Goal: Find specific page/section: Find specific page/section

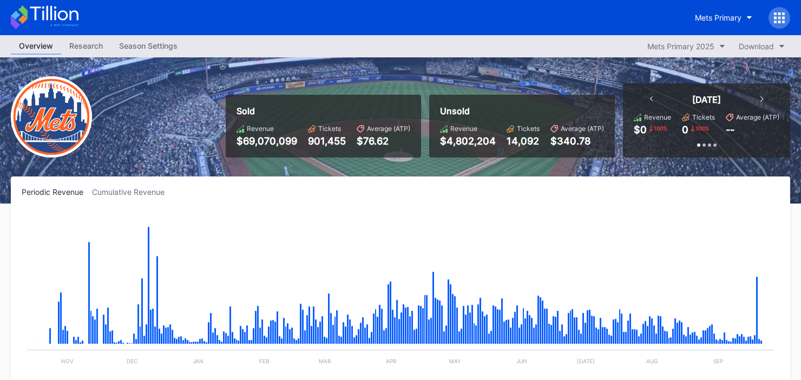
scroll to position [2777, 0]
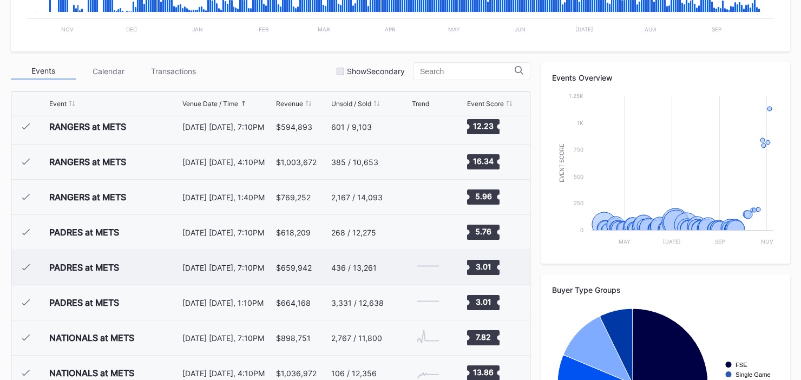
scroll to position [2502, 0]
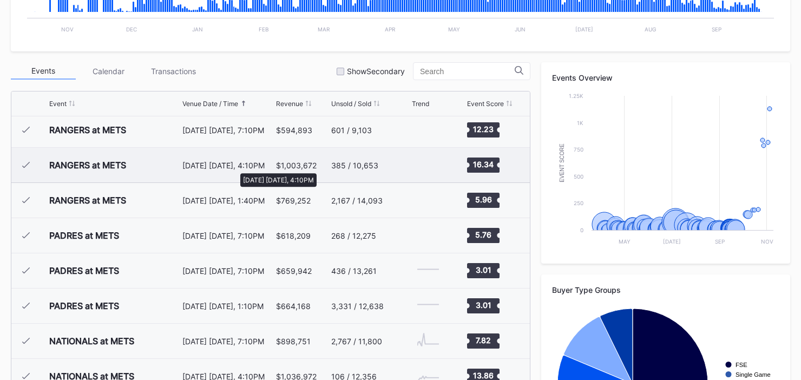
click at [235, 168] on div "[DATE] [DATE], 4:10PM" at bounding box center [227, 165] width 91 height 9
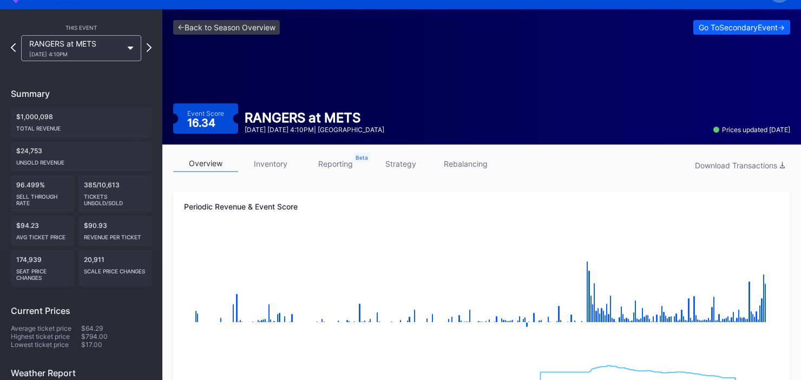
scroll to position [48, 0]
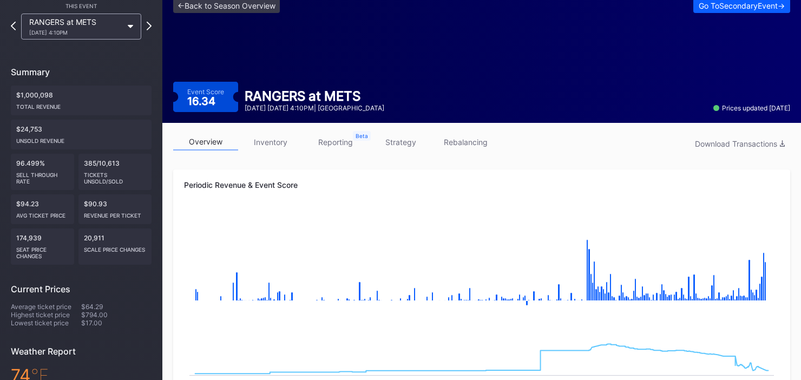
click at [278, 145] on link "inventory" at bounding box center [270, 142] width 65 height 17
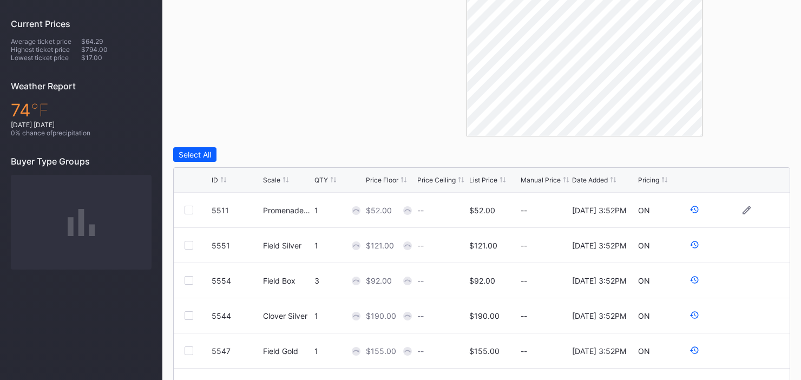
scroll to position [322, 0]
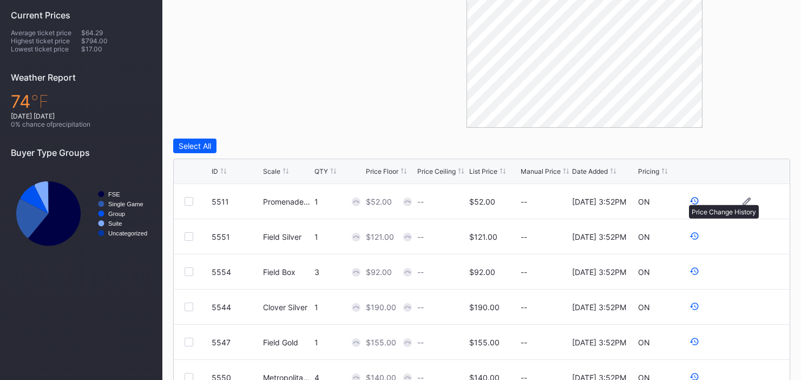
click at [690, 199] on icon at bounding box center [695, 201] width 10 height 10
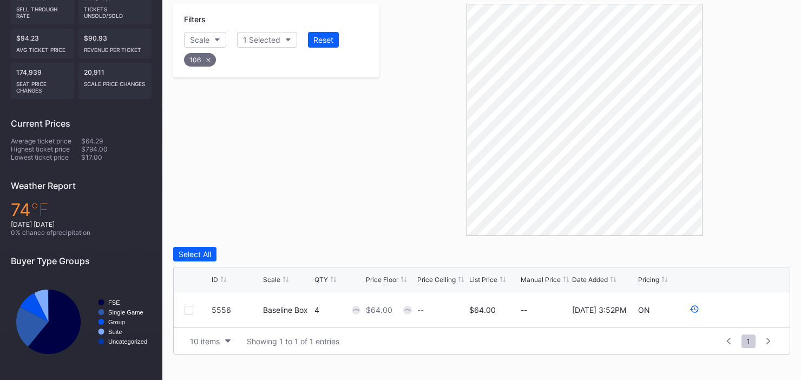
scroll to position [211, 0]
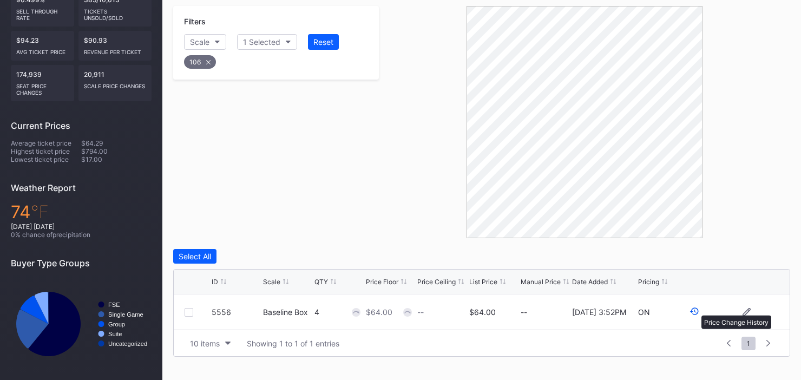
click at [696, 310] on icon at bounding box center [695, 311] width 10 height 10
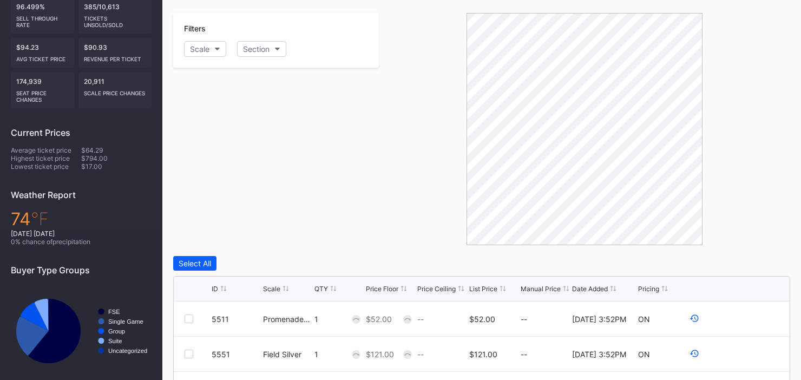
scroll to position [0, 0]
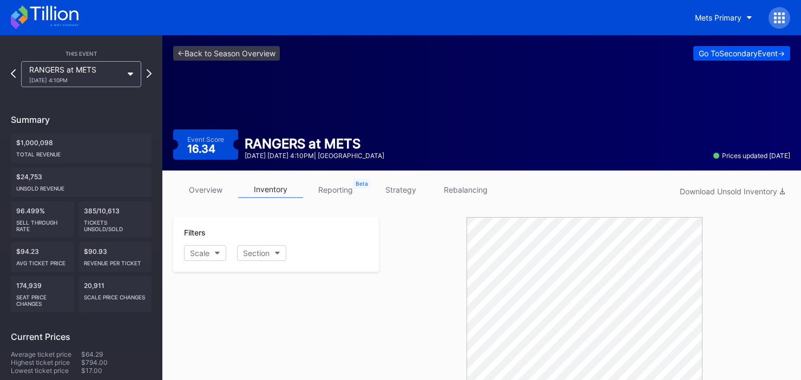
click at [707, 52] on div "Go To Secondary Event ->" at bounding box center [742, 53] width 86 height 9
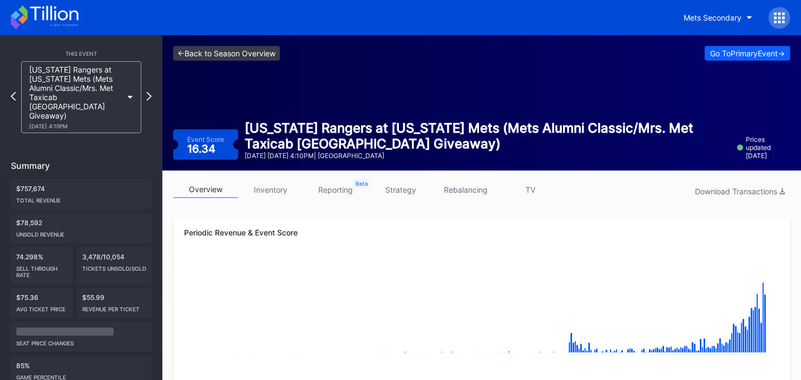
click at [257, 53] on link "<- Back to Season Overview" at bounding box center [226, 53] width 107 height 15
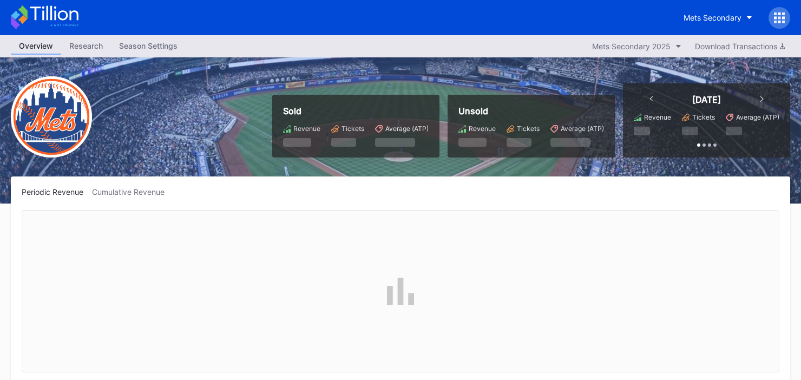
scroll to position [2777, 0]
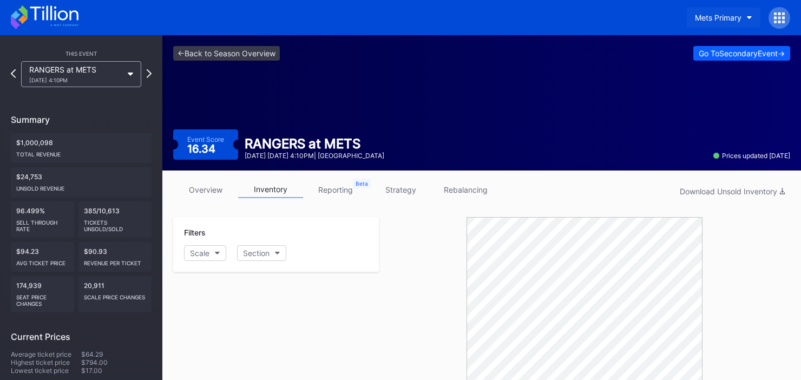
click at [740, 16] on div "Mets Primary" at bounding box center [718, 17] width 47 height 9
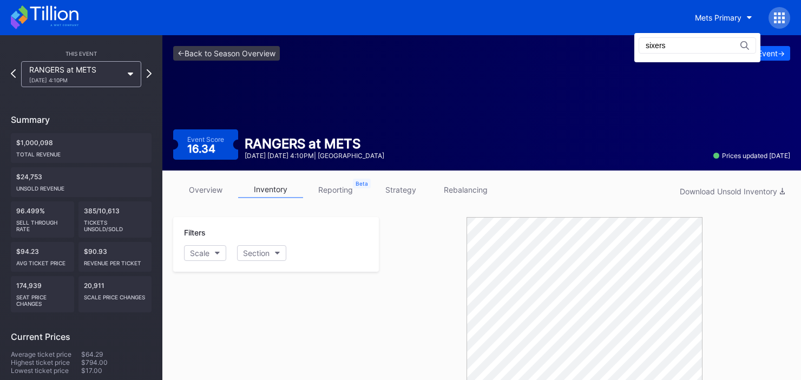
click at [677, 45] on input "sixers" at bounding box center [693, 45] width 95 height 9
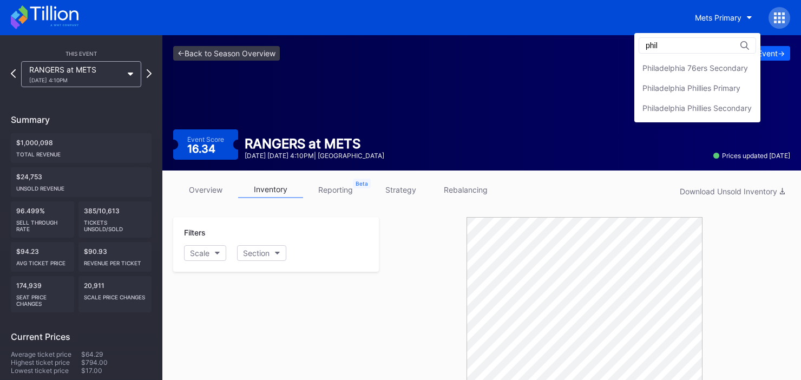
type input "phil"
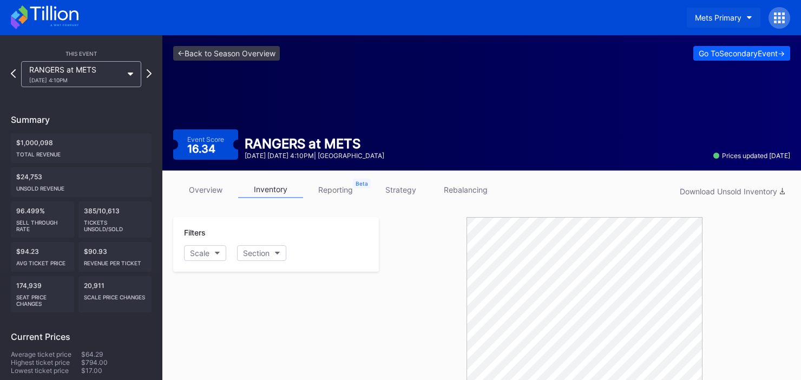
click at [742, 14] on button "Mets Primary" at bounding box center [724, 18] width 74 height 20
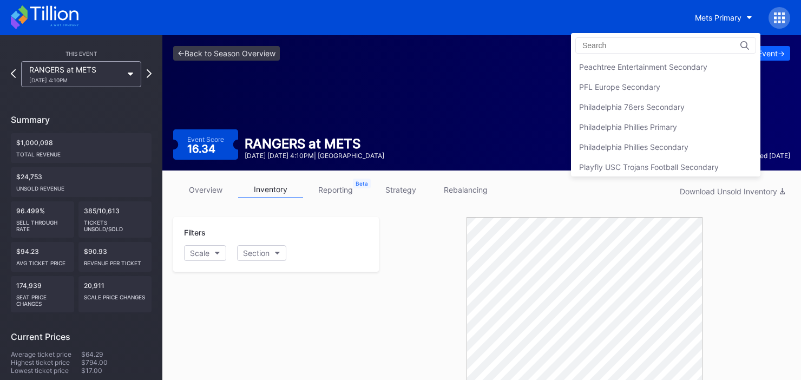
scroll to position [2326, 0]
click at [650, 109] on div "Philadelphia 76ers Secondary" at bounding box center [632, 104] width 106 height 9
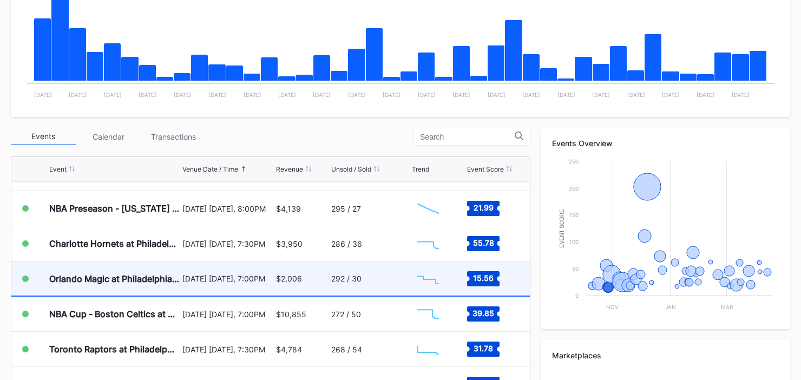
scroll to position [34, 0]
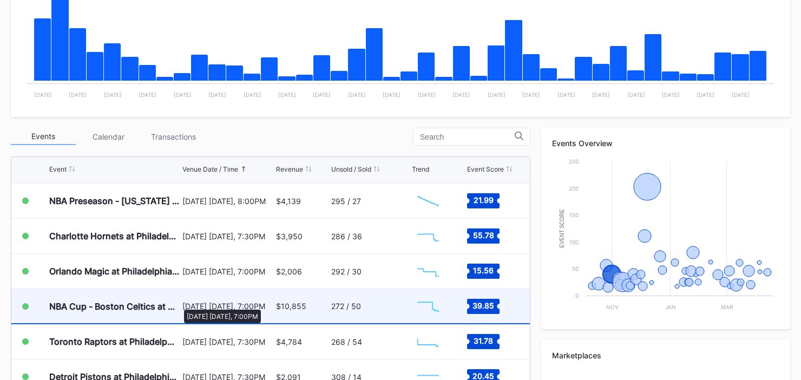
click at [182, 304] on div "October 31 Friday, 7:00PM" at bounding box center [227, 305] width 91 height 9
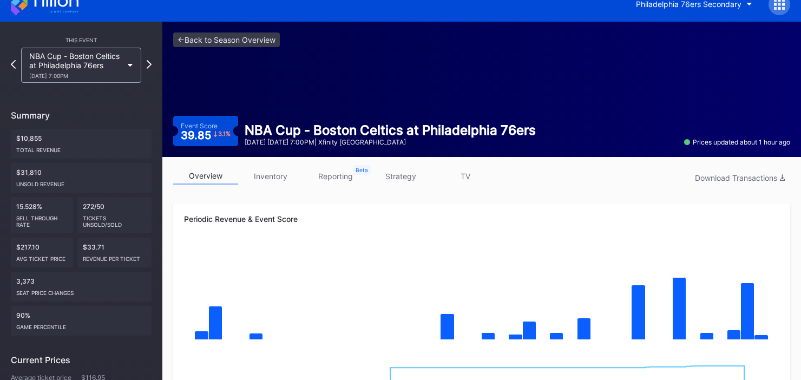
scroll to position [5, 0]
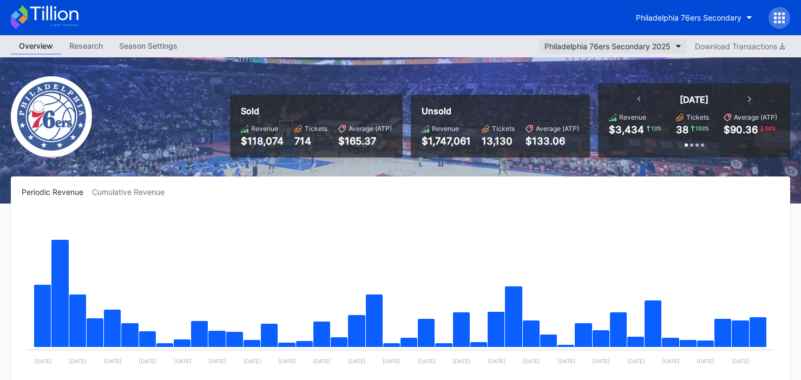
click at [665, 48] on div "Philadelphia 76ers Secondary 2025" at bounding box center [608, 46] width 126 height 9
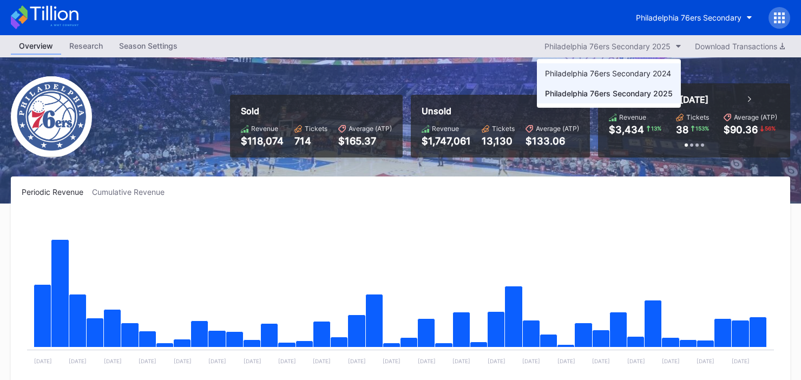
click at [647, 72] on div "Philadelphia 76ers Secondary 2024" at bounding box center [608, 73] width 126 height 9
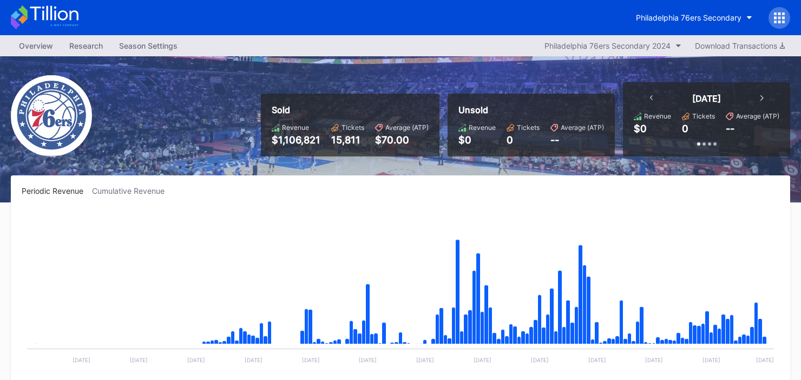
click at [152, 48] on div "Season Settings" at bounding box center [148, 46] width 75 height 16
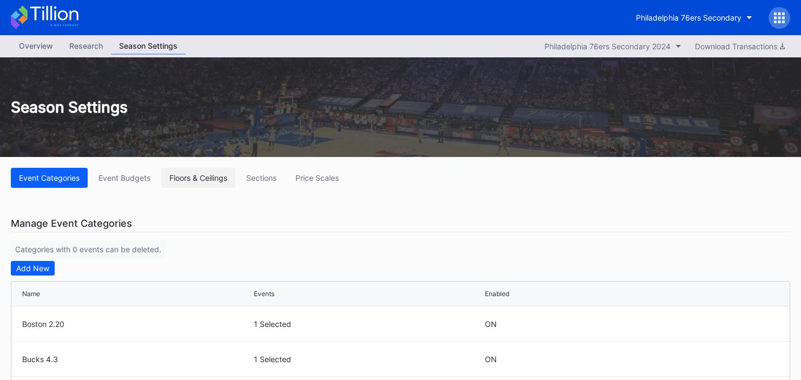
click at [174, 175] on div "Floors & Ceilings" at bounding box center [198, 177] width 58 height 9
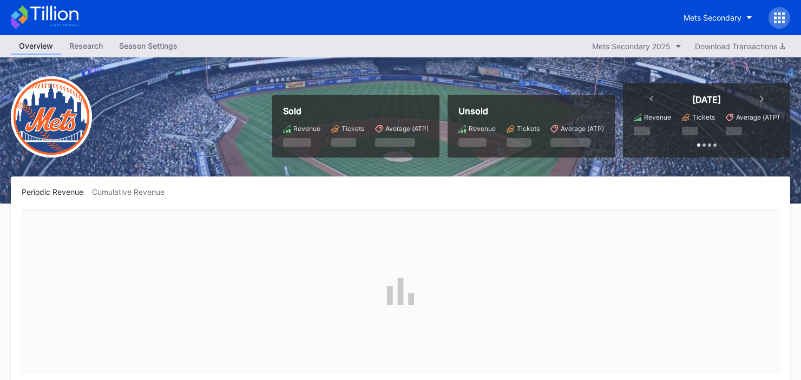
scroll to position [2777, 0]
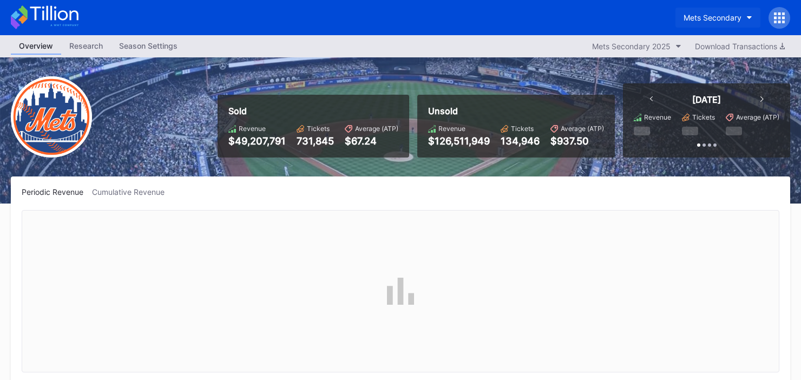
click at [699, 18] on div "Mets Secondary" at bounding box center [713, 17] width 58 height 9
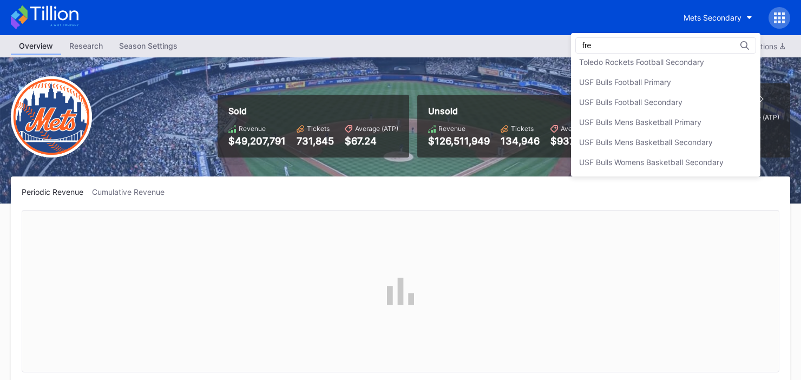
scroll to position [0, 0]
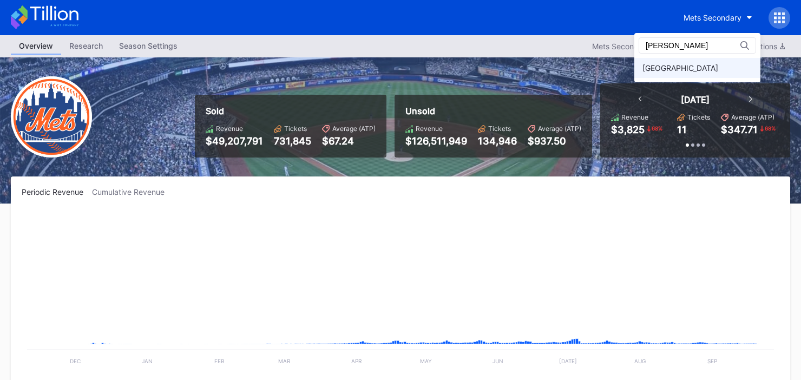
type input "[PERSON_NAME]"
click at [659, 62] on div "[GEOGRAPHIC_DATA]" at bounding box center [697, 68] width 126 height 20
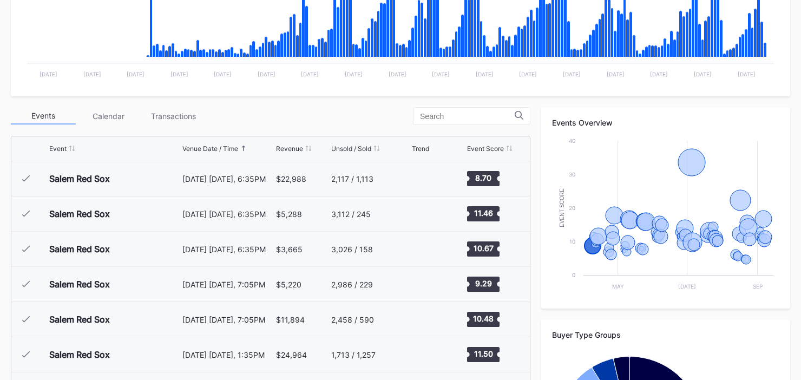
scroll to position [299, 0]
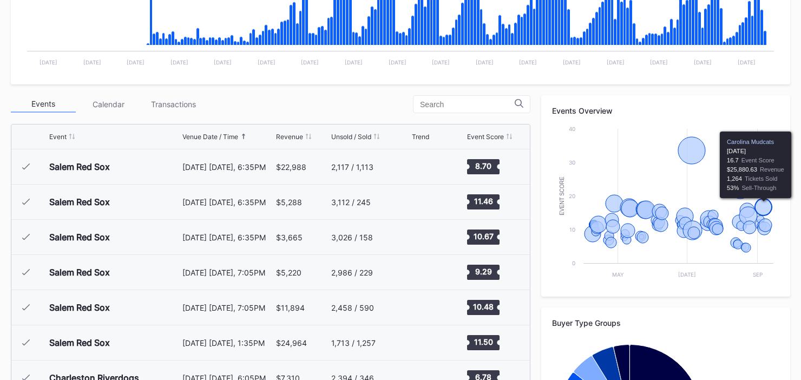
click at [764, 204] on icon "Chart title" at bounding box center [763, 207] width 17 height 17
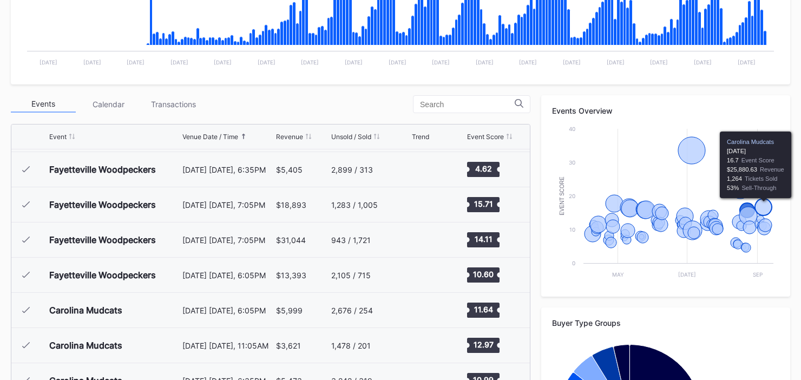
click at [766, 206] on icon "Chart title" at bounding box center [763, 207] width 17 height 17
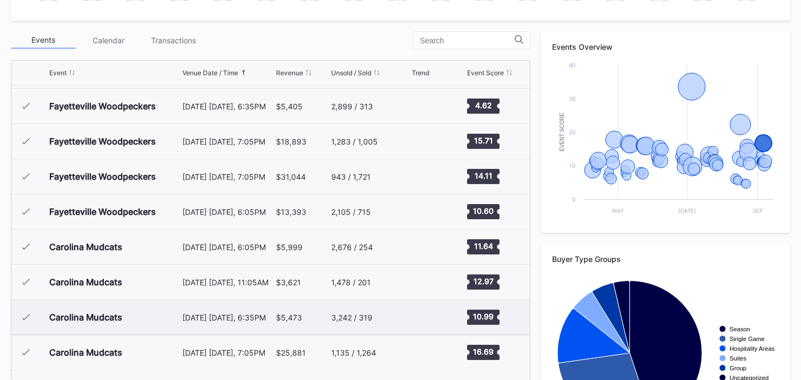
scroll to position [381, 0]
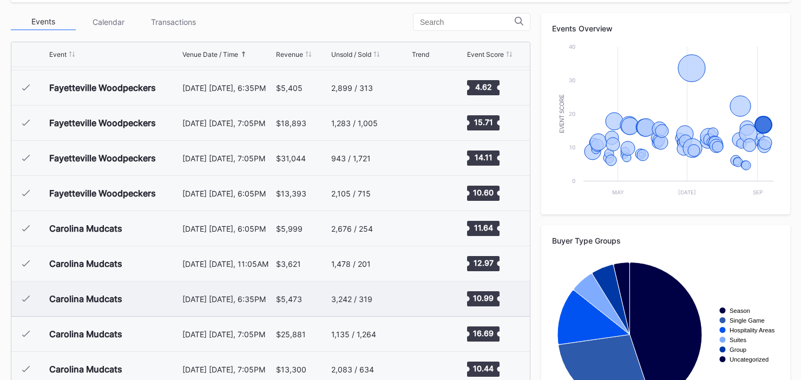
click at [250, 345] on div "[DATE] [DATE], 7:05PM" at bounding box center [227, 334] width 91 height 35
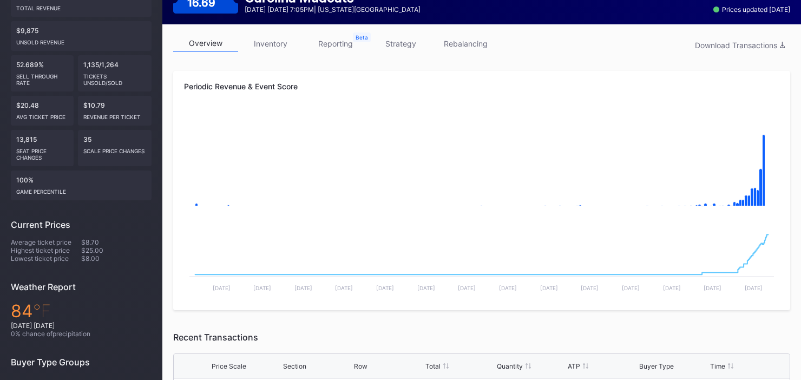
scroll to position [148, 0]
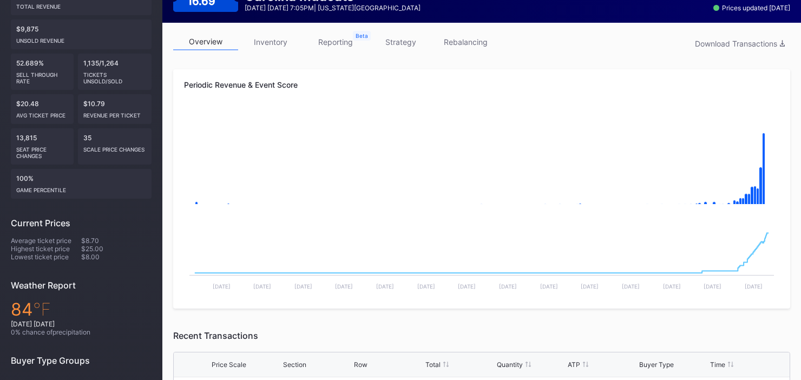
click at [279, 42] on link "inventory" at bounding box center [270, 42] width 65 height 17
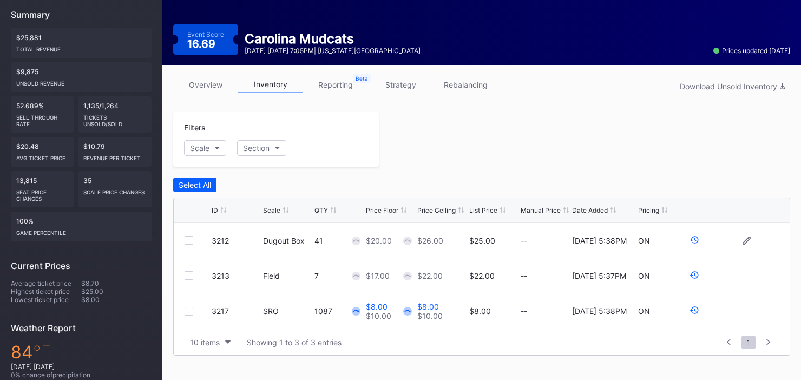
scroll to position [173, 0]
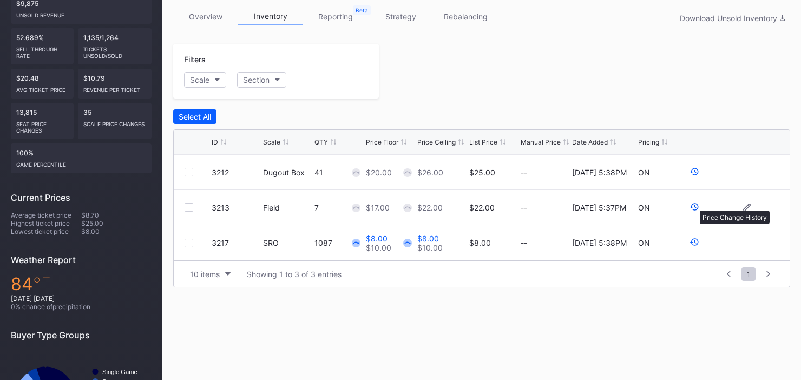
click at [694, 205] on icon at bounding box center [694, 207] width 9 height 8
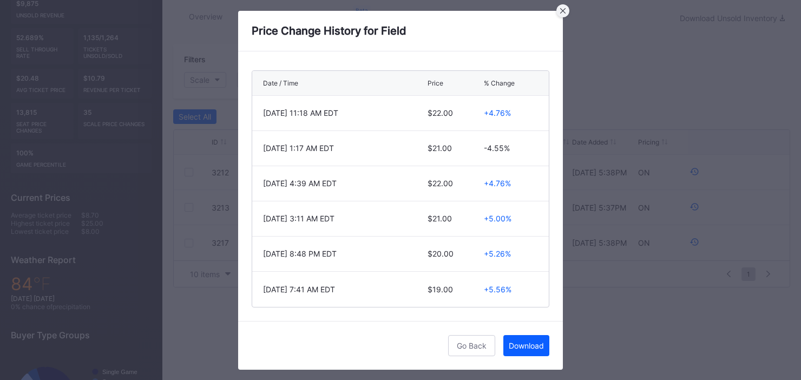
click at [565, 14] on div at bounding box center [562, 10] width 13 height 13
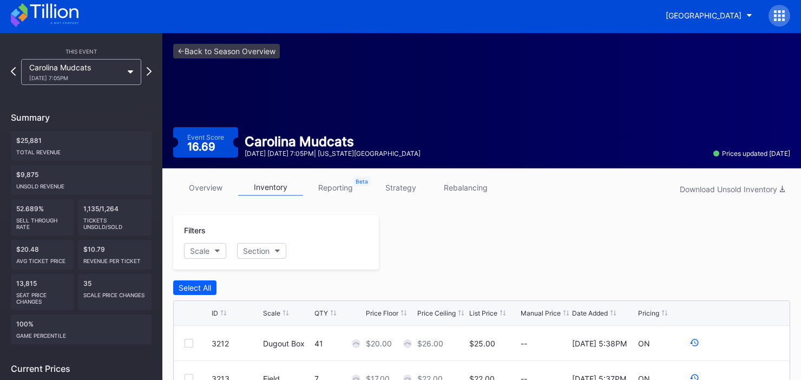
scroll to position [0, 0]
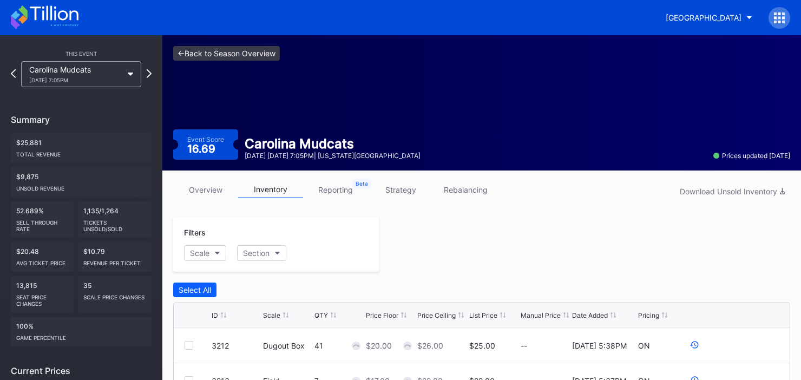
click at [248, 49] on link "<- Back to Season Overview" at bounding box center [226, 53] width 107 height 15
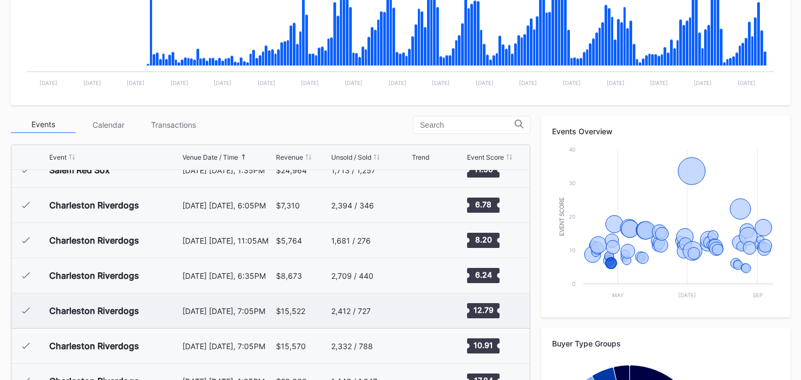
scroll to position [211, 0]
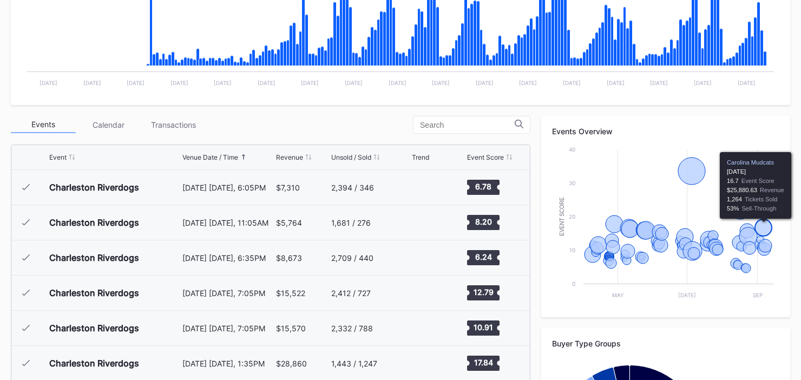
click at [761, 223] on icon "Chart title" at bounding box center [763, 227] width 17 height 17
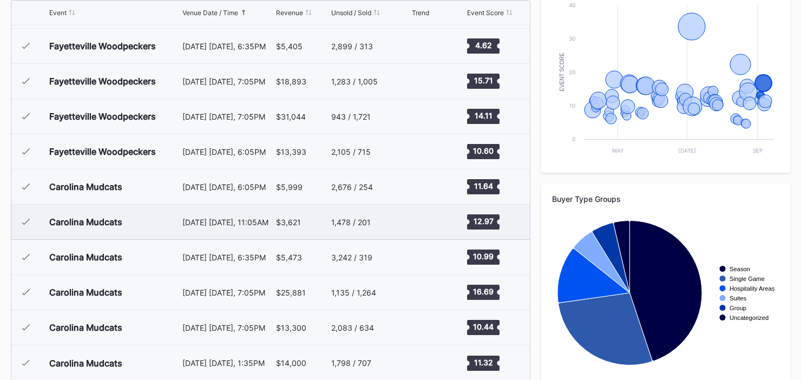
scroll to position [438, 0]
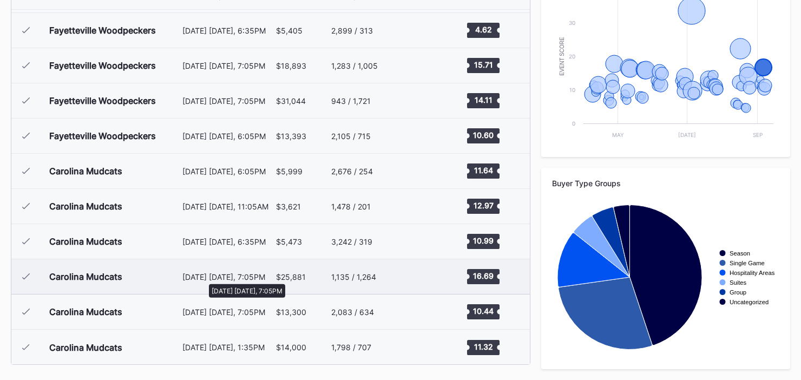
click at [204, 278] on div "[DATE] [DATE], 7:05PM" at bounding box center [227, 276] width 91 height 9
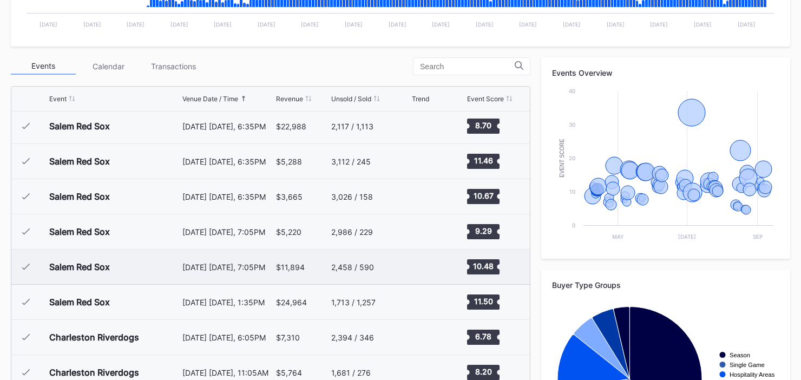
scroll to position [5, 0]
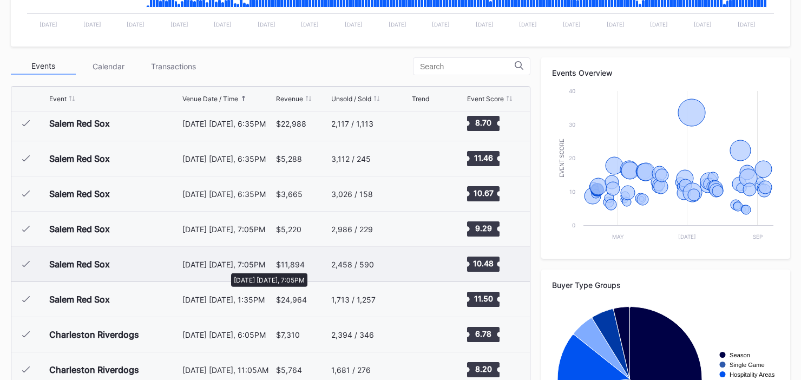
click at [226, 267] on div "[DATE] [DATE], 7:05PM" at bounding box center [227, 264] width 91 height 9
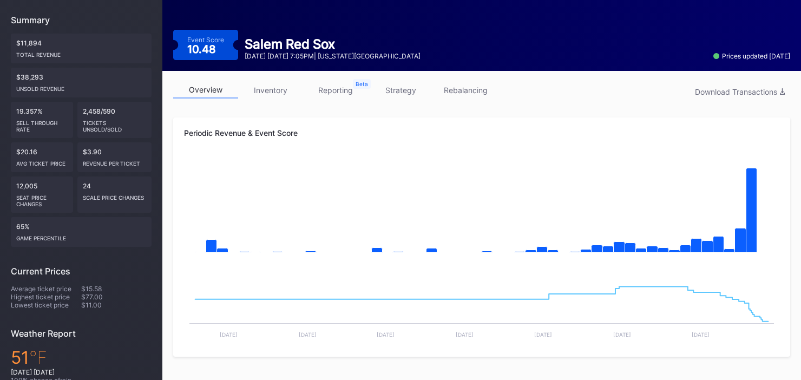
scroll to position [72, 0]
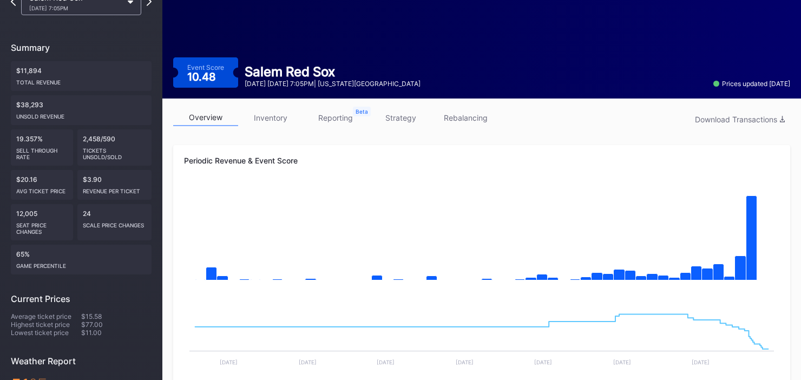
click at [280, 121] on link "inventory" at bounding box center [270, 117] width 65 height 17
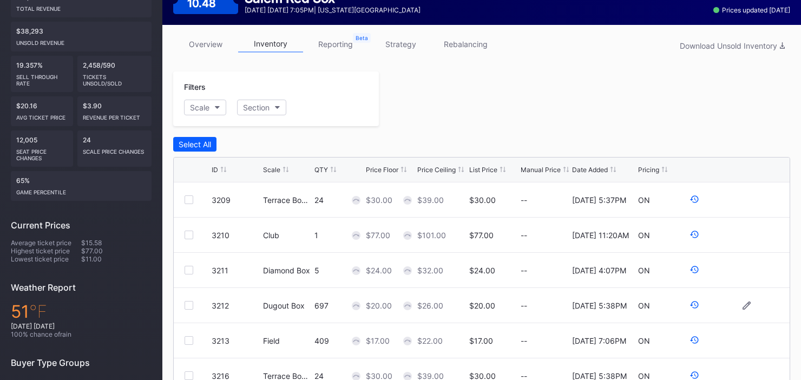
scroll to position [3, 0]
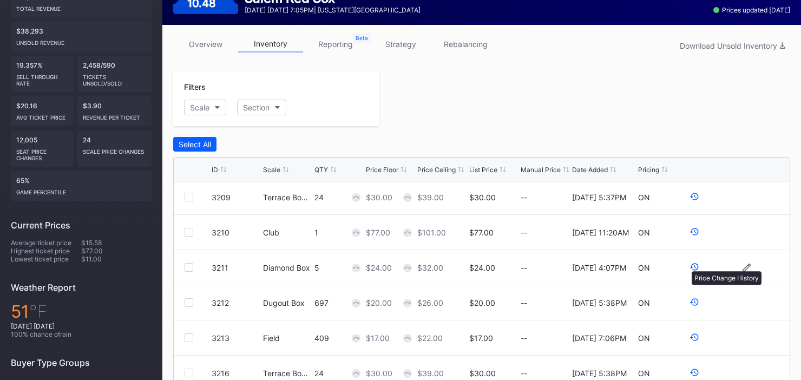
click at [690, 266] on icon at bounding box center [695, 267] width 10 height 10
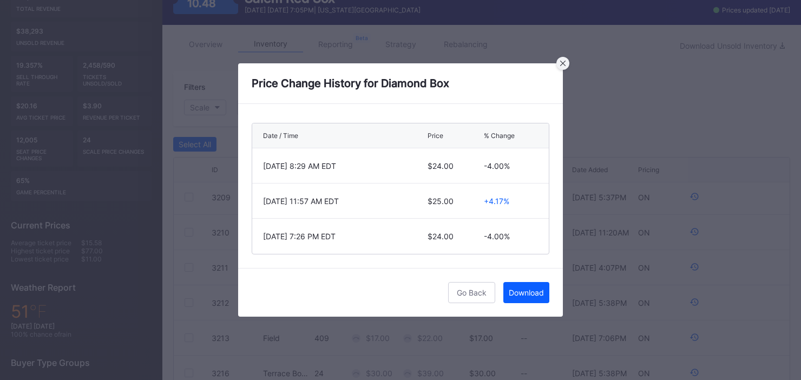
click at [561, 61] on icon at bounding box center [562, 63] width 5 height 5
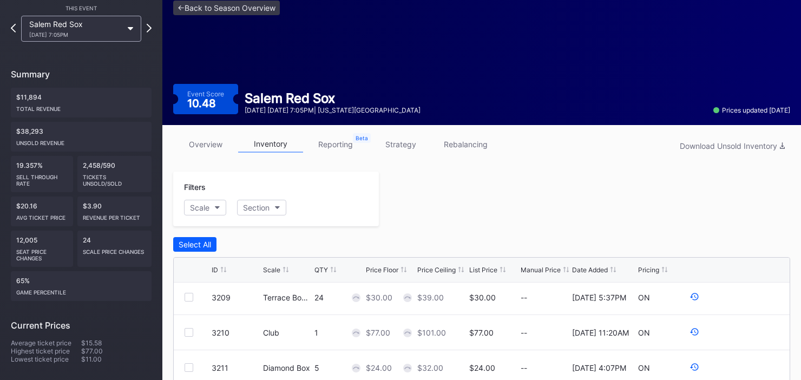
scroll to position [42, 0]
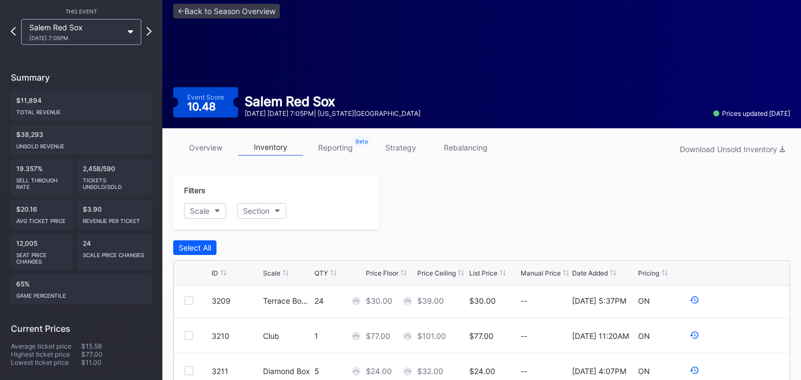
click at [209, 150] on link "overview" at bounding box center [205, 147] width 65 height 17
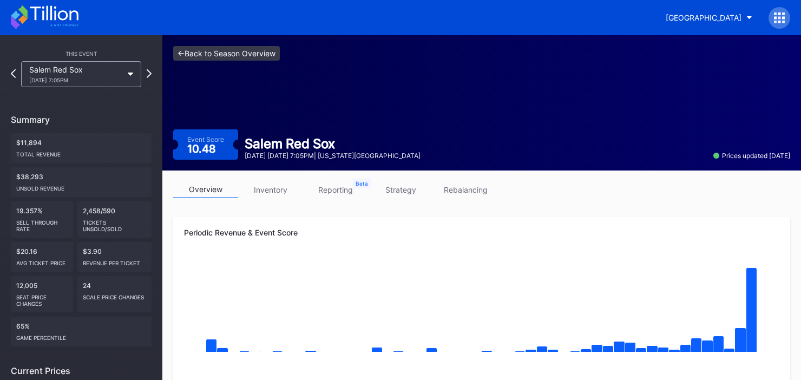
click at [208, 56] on link "<- Back to Season Overview" at bounding box center [226, 53] width 107 height 15
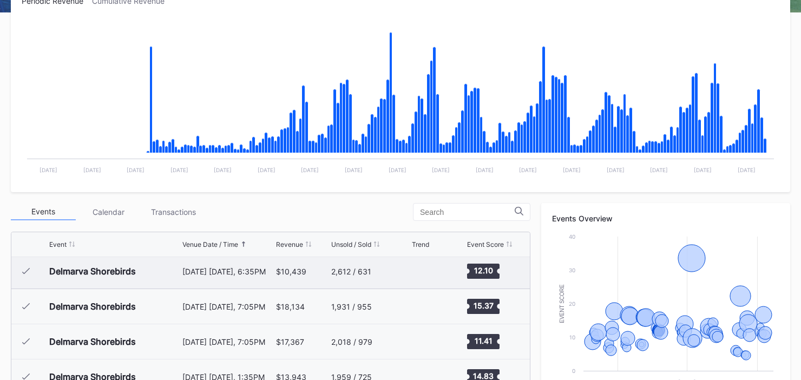
scroll to position [939, 0]
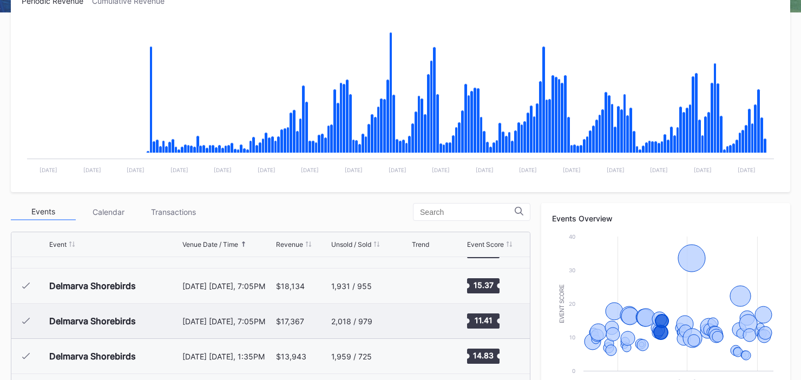
click at [222, 328] on div "[DATE] [DATE], 7:05PM" at bounding box center [227, 321] width 91 height 35
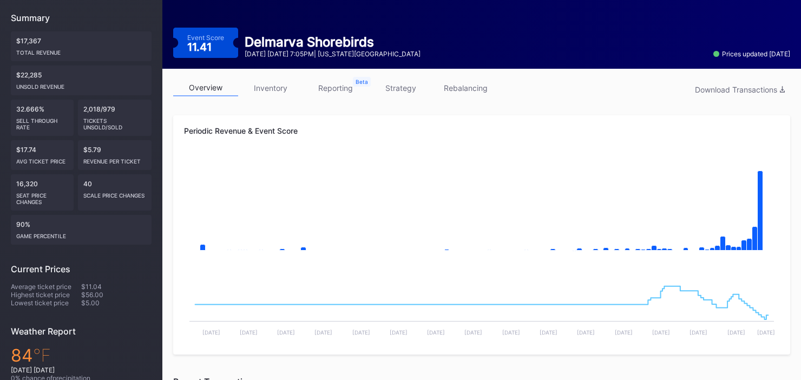
scroll to position [77, 0]
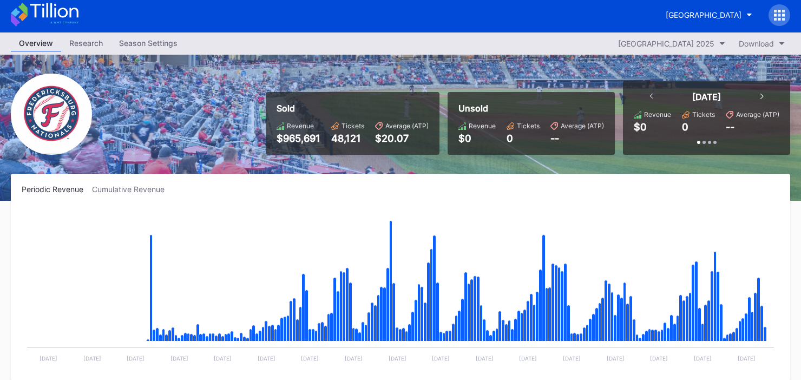
scroll to position [5, 0]
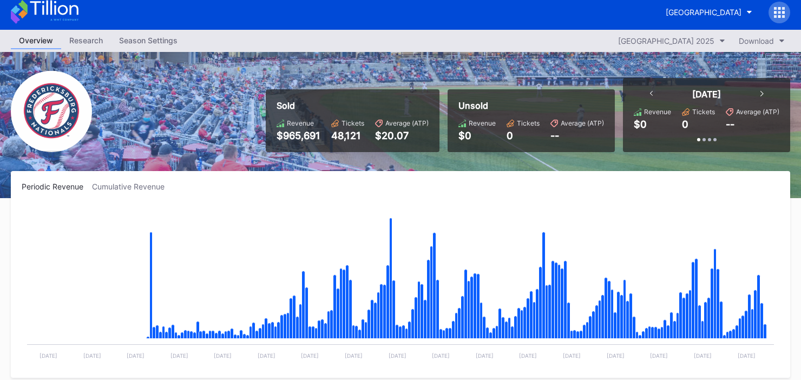
click at [139, 36] on div "Season Settings" at bounding box center [148, 40] width 75 height 16
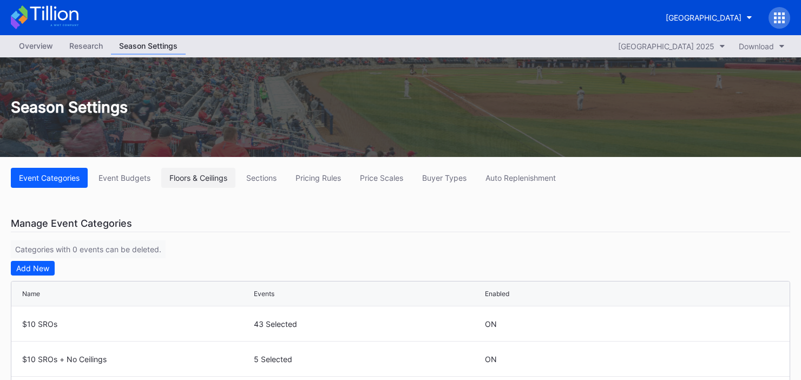
click at [199, 179] on div "Floors & Ceilings" at bounding box center [198, 177] width 58 height 9
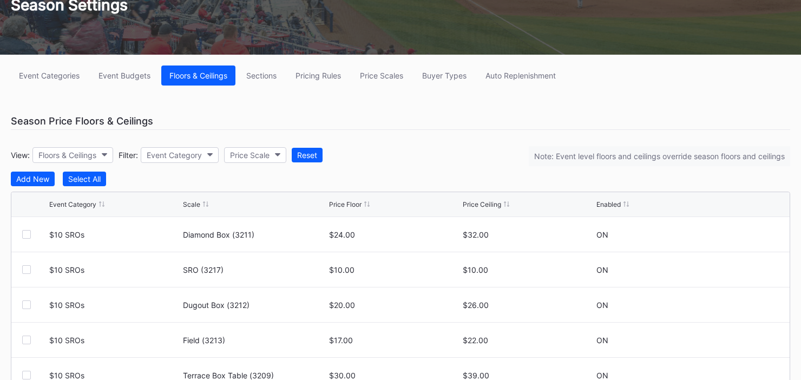
scroll to position [106, 0]
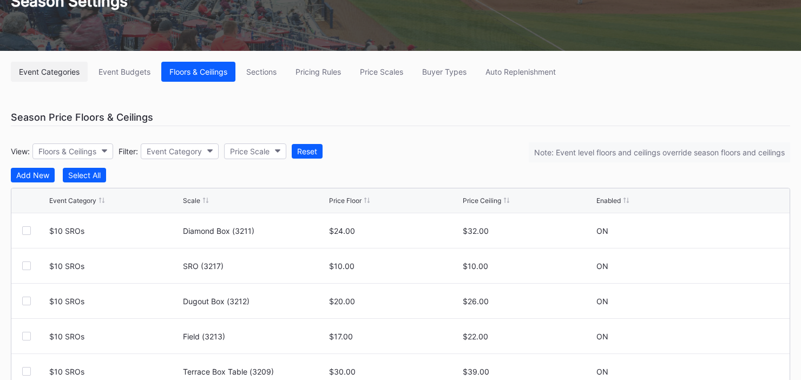
click at [61, 76] on button "Event Categories" at bounding box center [49, 72] width 77 height 20
